Goal: Information Seeking & Learning: Learn about a topic

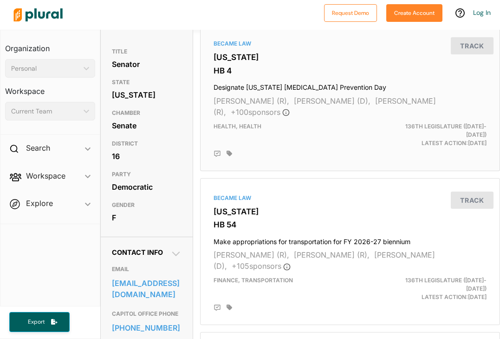
scroll to position [99, 0]
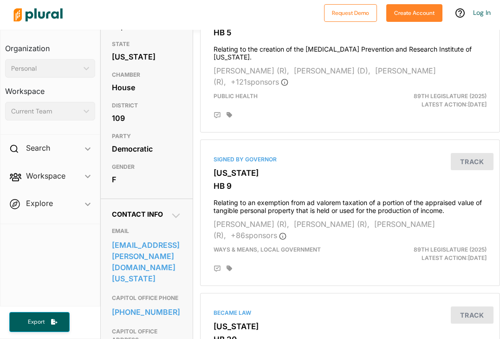
scroll to position [126, 0]
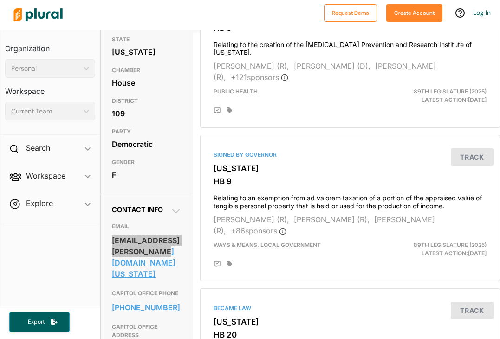
click at [0, 0] on div "Request Demo Create Account Log In Organization Personal ic_keyboard_arrow_down…" at bounding box center [250, 169] width 500 height 339
